Goal: Task Accomplishment & Management: Complete application form

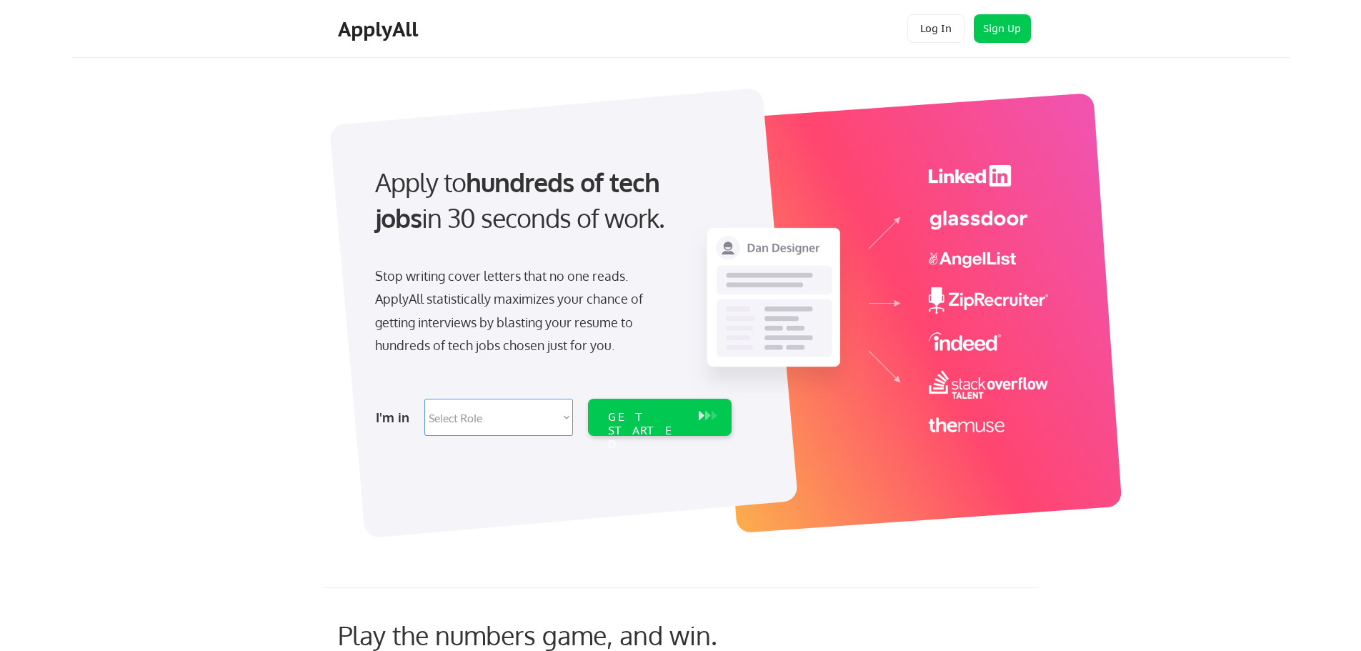
click at [538, 416] on select "Select Role Software Engineering Product Management Customer Success Sales UI/U…" at bounding box center [498, 417] width 149 height 37
click at [549, 417] on select "Select Role Software Engineering Product Management Customer Success Sales UI/U…" at bounding box center [498, 417] width 149 height 37
select select ""sales0""
click at [424, 399] on select "Select Role Software Engineering Product Management Customer Success Sales UI/U…" at bounding box center [498, 417] width 149 height 37
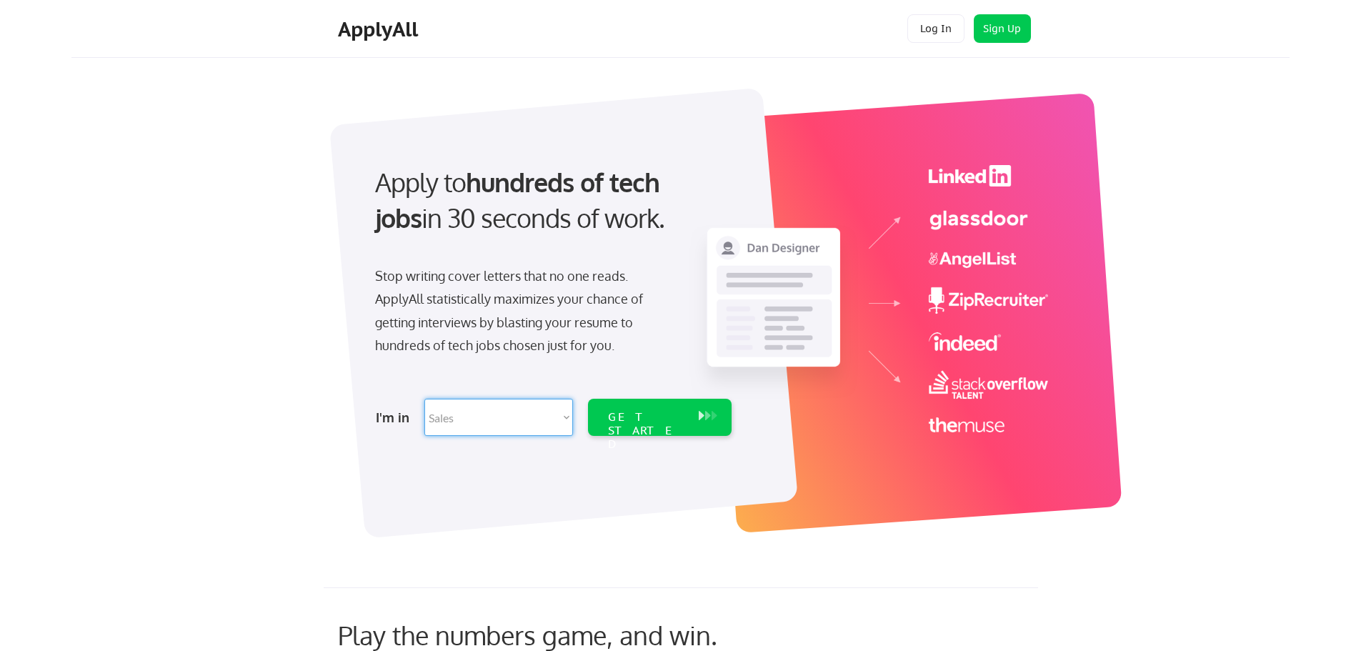
select select ""sales0""
click at [665, 423] on div "GET STARTED" at bounding box center [646, 430] width 76 height 41
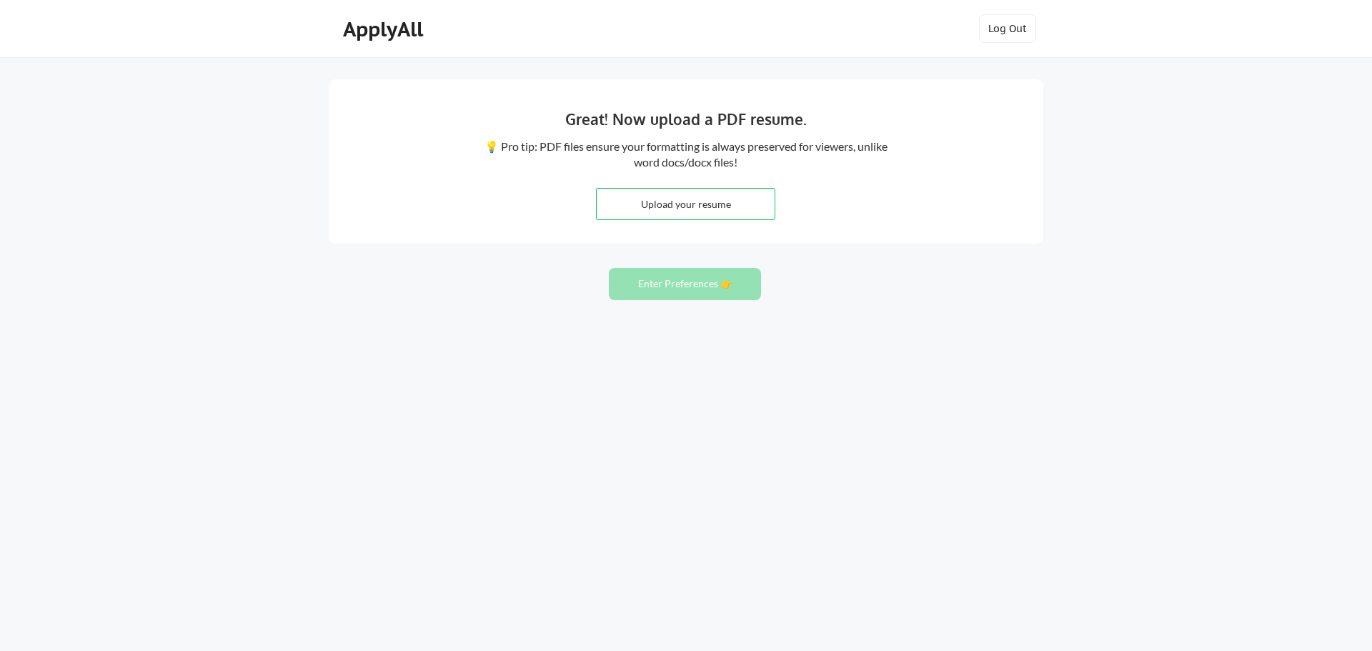
click at [690, 203] on input "file" at bounding box center [686, 204] width 178 height 31
type input "C:\fakepath\Resume Jp Malajacan [DATE] (2).pdf"
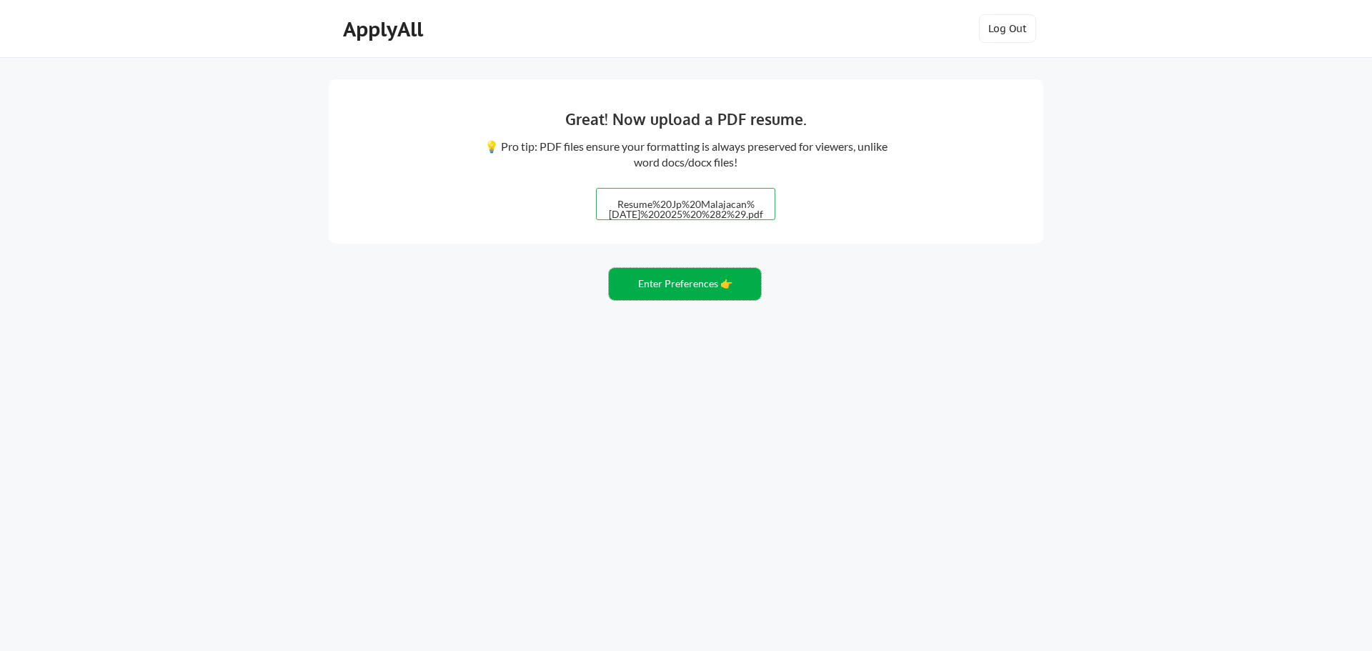
click at [685, 287] on button "Enter Preferences 👉" at bounding box center [685, 284] width 152 height 32
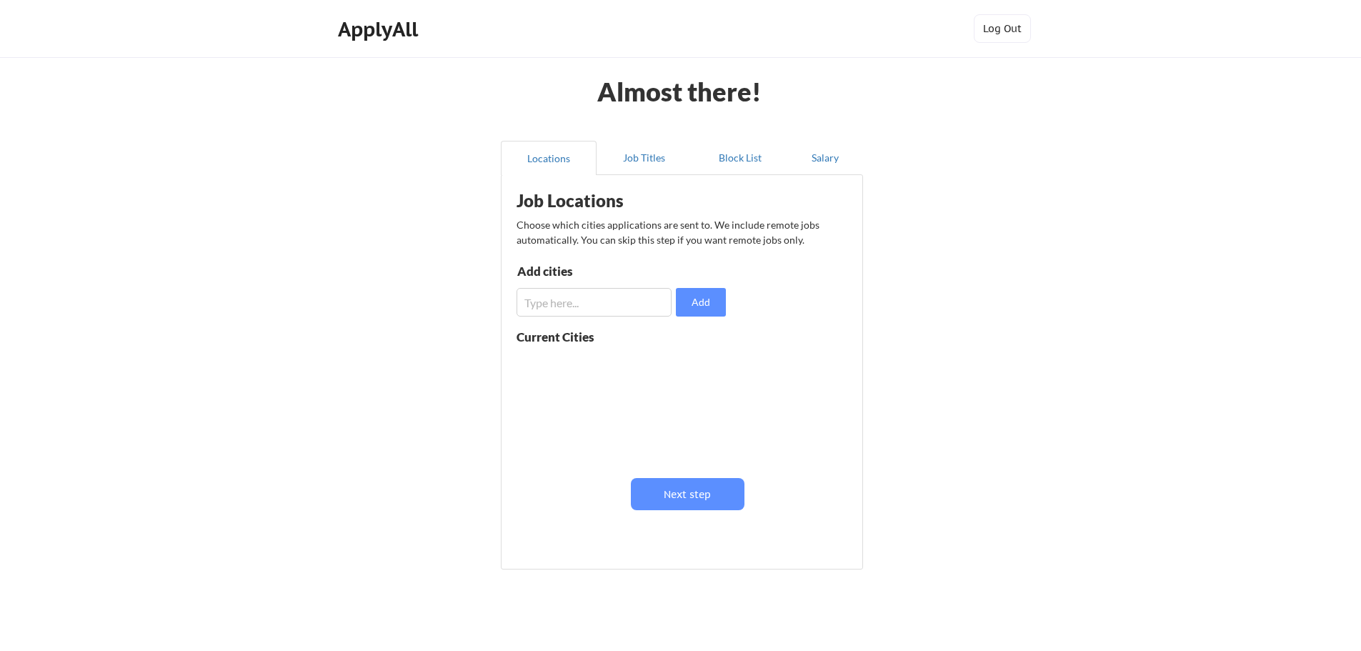
click at [645, 297] on input "input" at bounding box center [594, 302] width 155 height 29
click at [692, 303] on button "Add" at bounding box center [701, 302] width 50 height 29
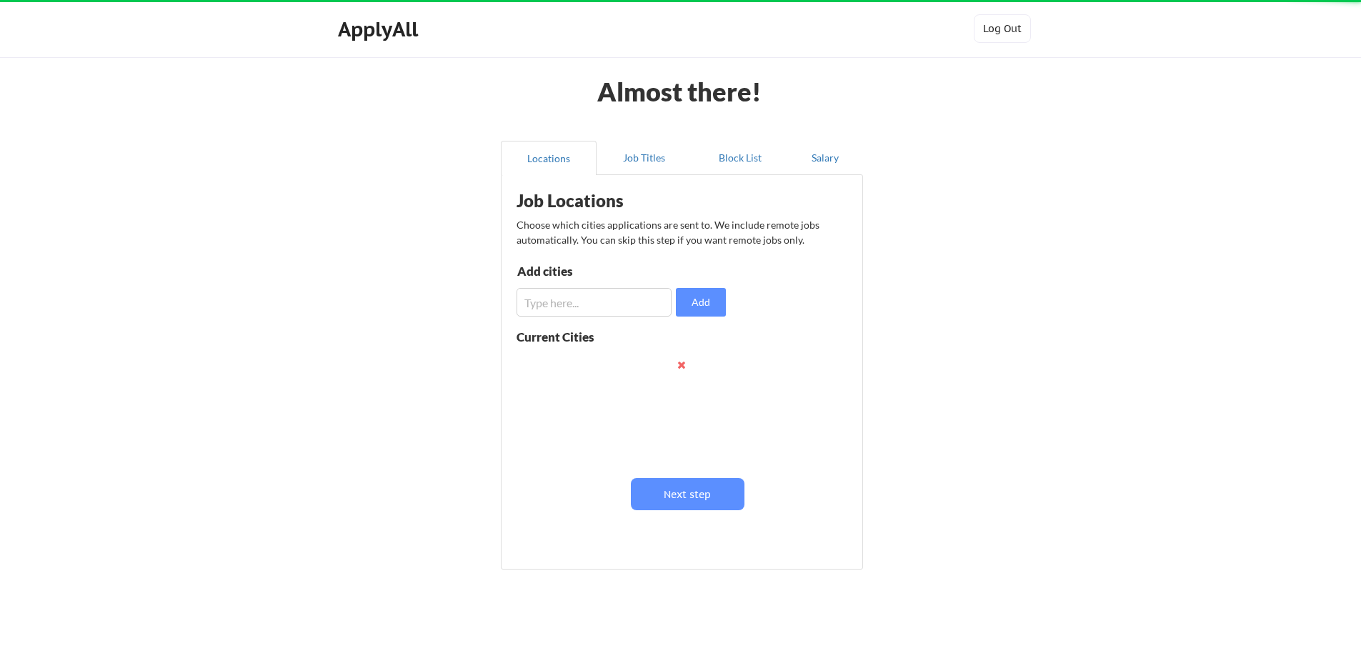
click at [630, 287] on div "Add cities Add" at bounding box center [624, 290] width 214 height 51
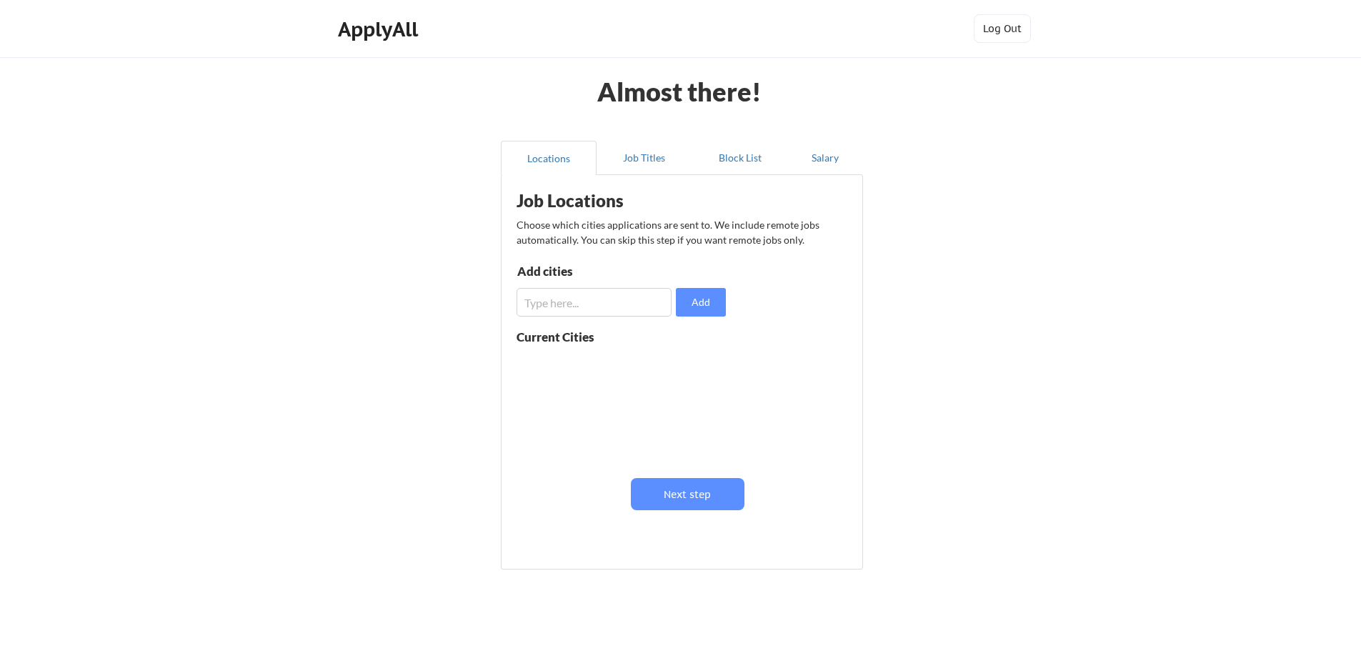
click at [614, 297] on input "input" at bounding box center [594, 302] width 155 height 29
type input "Philippines"
click at [611, 305] on input "input" at bounding box center [594, 302] width 155 height 29
type input "Australia"
click at [702, 295] on button "Add" at bounding box center [701, 302] width 50 height 29
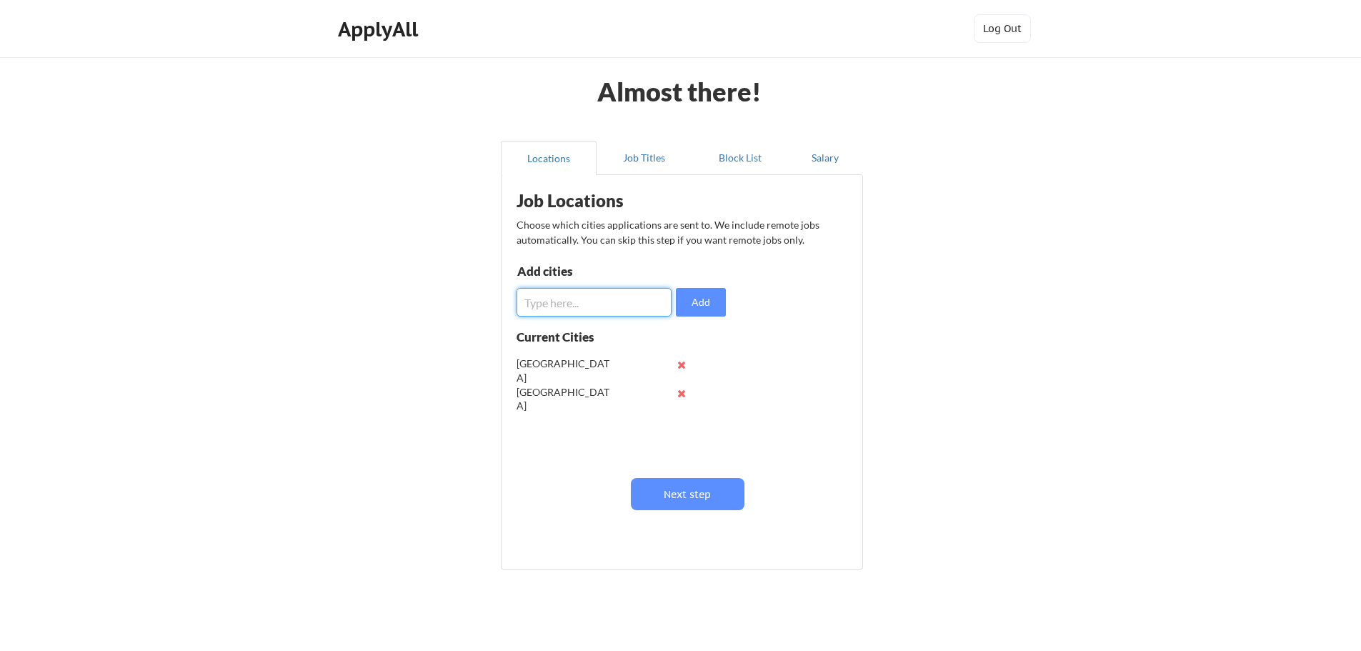
click at [613, 305] on input "input" at bounding box center [594, 302] width 155 height 29
click at [682, 488] on button "Next step" at bounding box center [688, 494] width 114 height 32
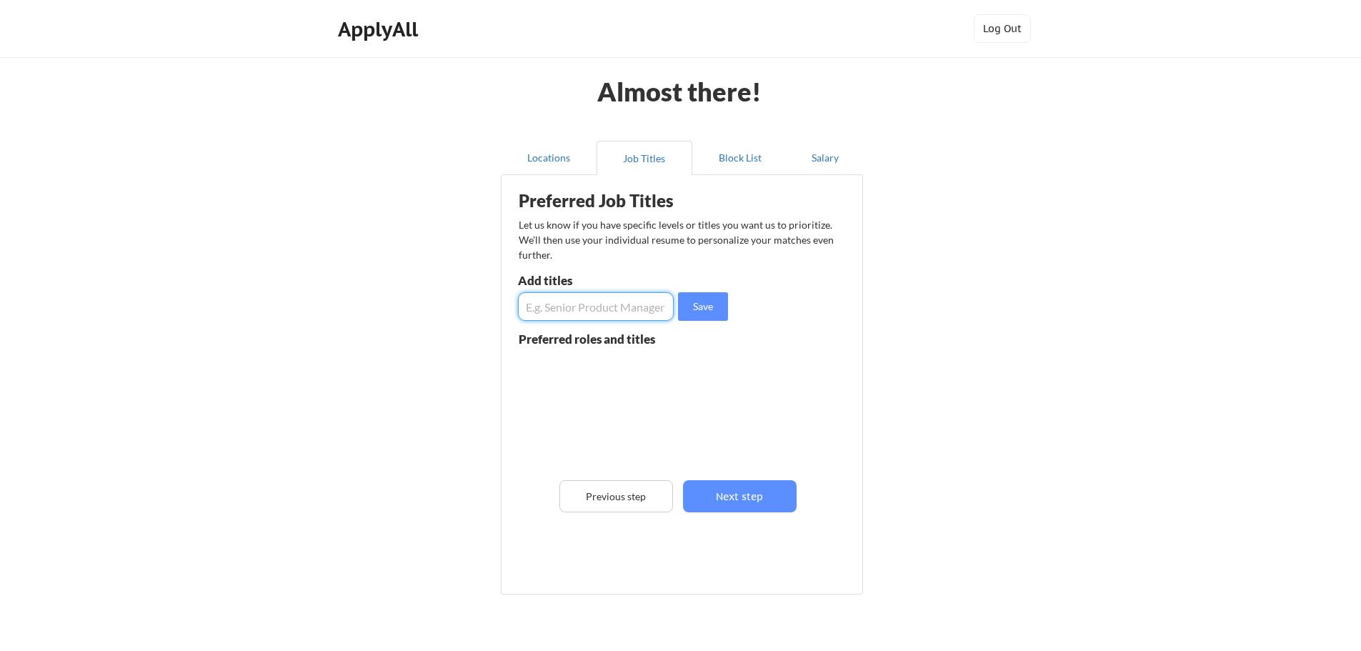
click at [570, 308] on input "input" at bounding box center [596, 306] width 156 height 29
type input "Operations Manager"
click at [697, 301] on button "Save" at bounding box center [703, 306] width 50 height 29
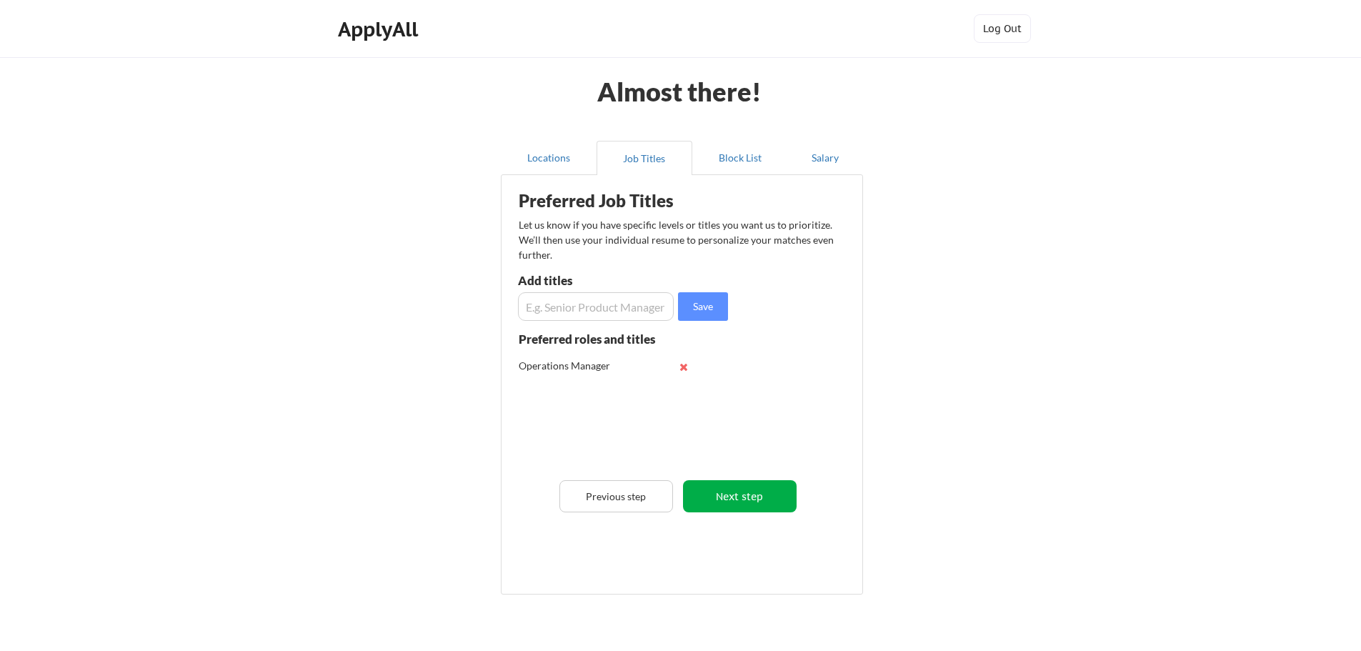
click at [733, 496] on button "Next step" at bounding box center [740, 496] width 114 height 32
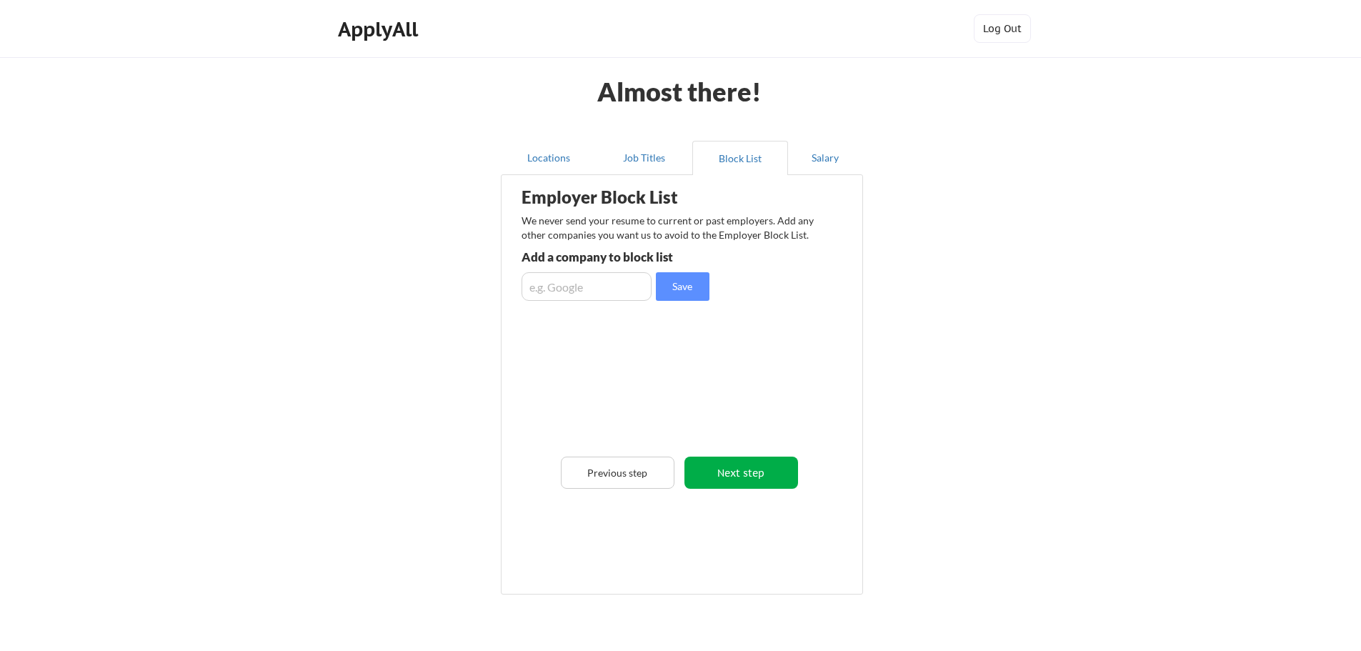
click at [735, 471] on button "Next step" at bounding box center [742, 473] width 114 height 32
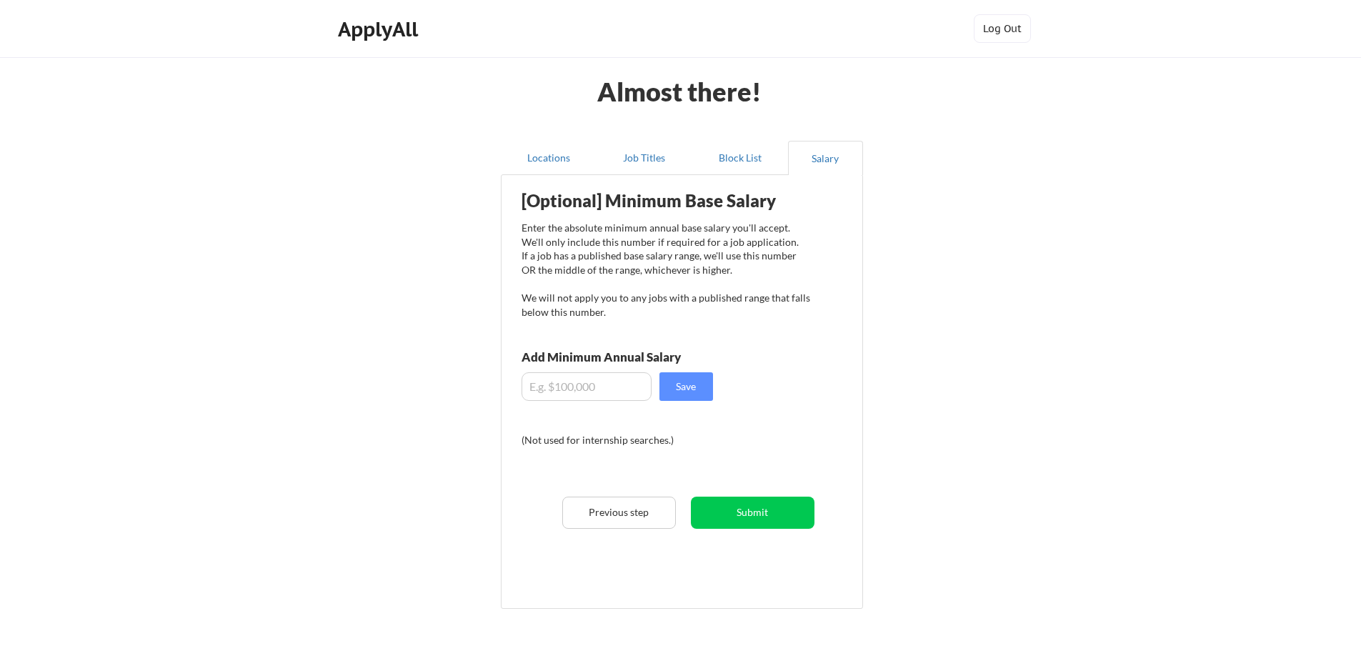
click at [750, 515] on button "Submit" at bounding box center [753, 513] width 124 height 32
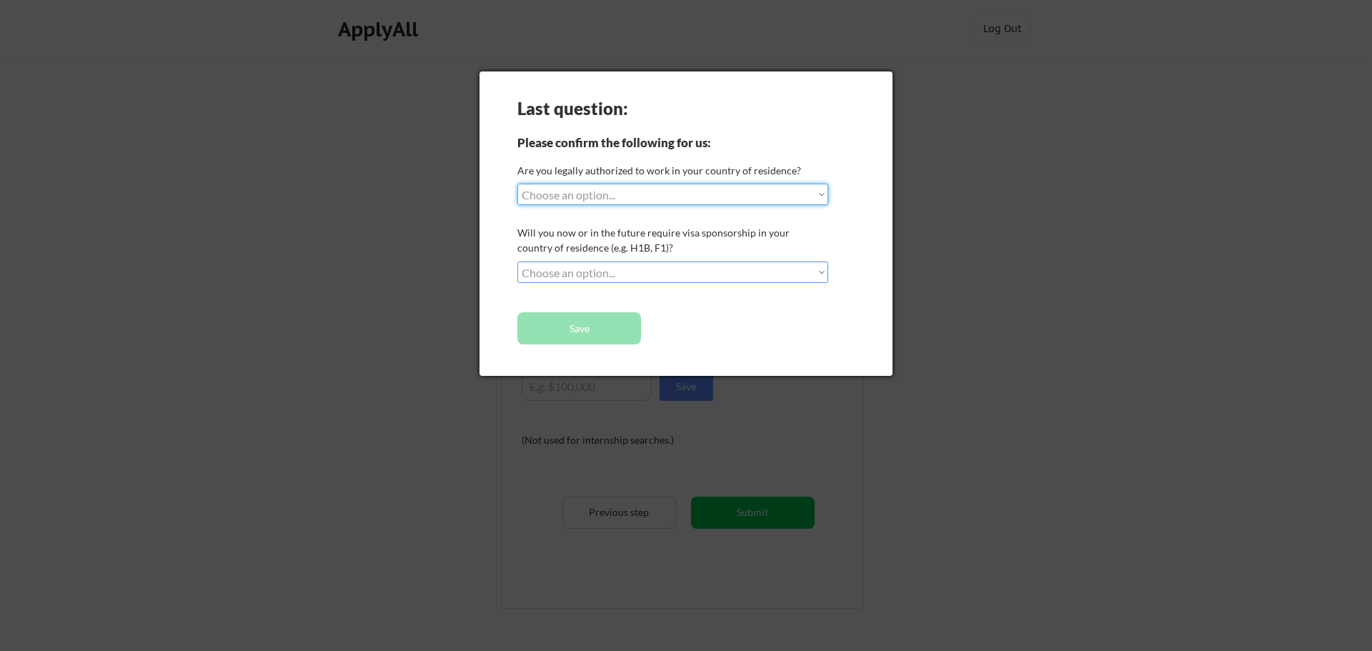
click at [689, 195] on select "Choose an option... Yes, I am a US Citizen Yes, I am a Canadian Citizen Yes, I …" at bounding box center [672, 194] width 311 height 21
click at [1168, 319] on div at bounding box center [686, 325] width 1372 height 651
